Goal: Task Accomplishment & Management: Manage account settings

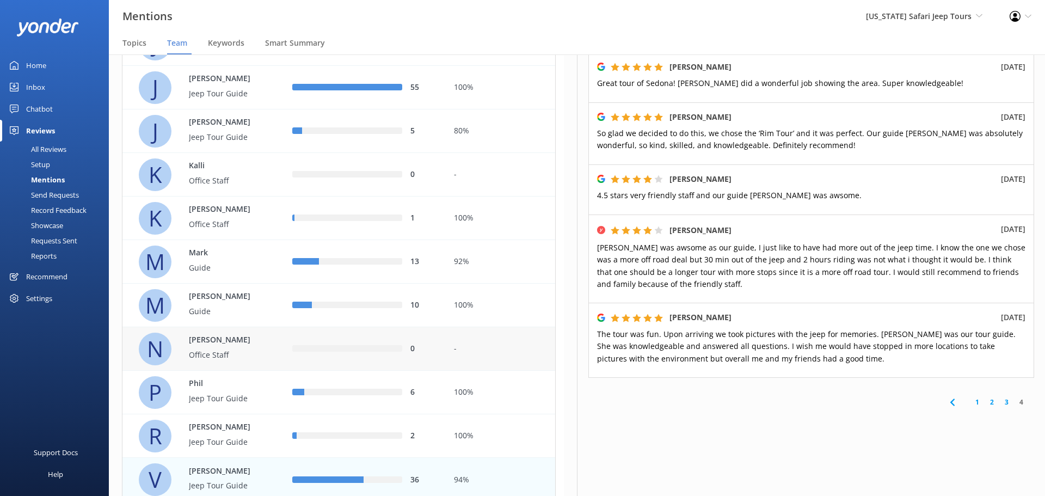
scroll to position [537, 0]
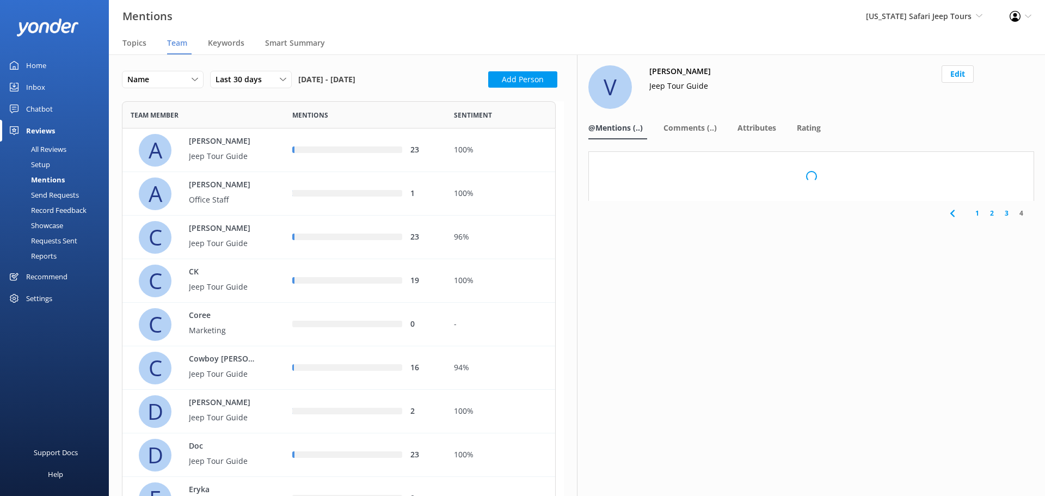
scroll to position [890, 426]
click at [1025, 13] on icon at bounding box center [1028, 16] width 7 height 7
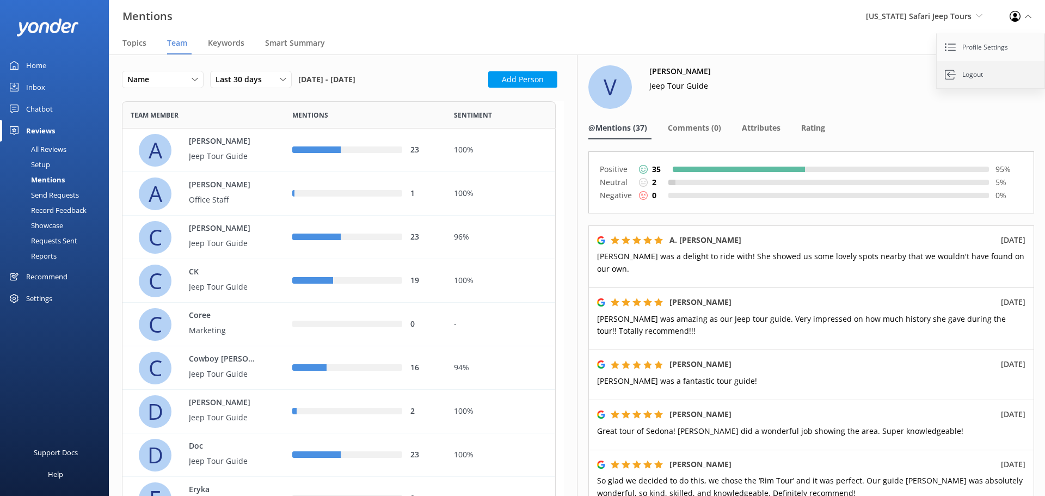
click at [949, 71] on icon at bounding box center [950, 74] width 11 height 11
